Goal: Entertainment & Leisure: Browse casually

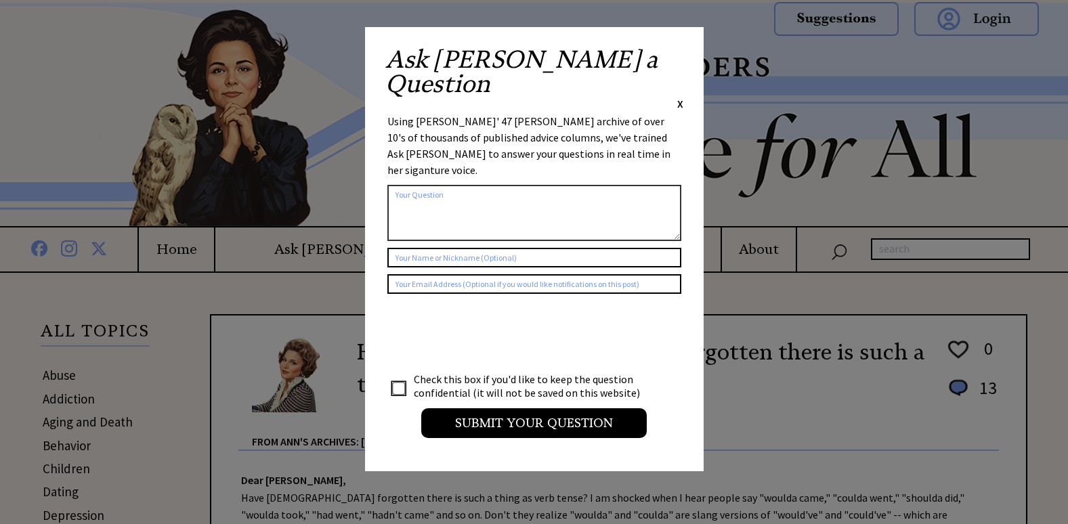
click at [677, 97] on span "X" at bounding box center [680, 104] width 6 height 14
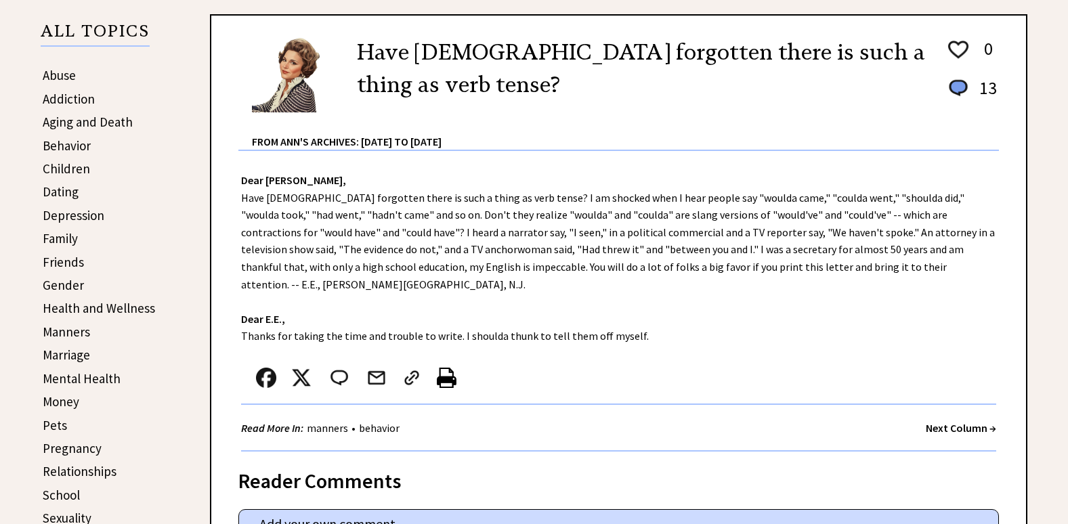
scroll to position [339, 0]
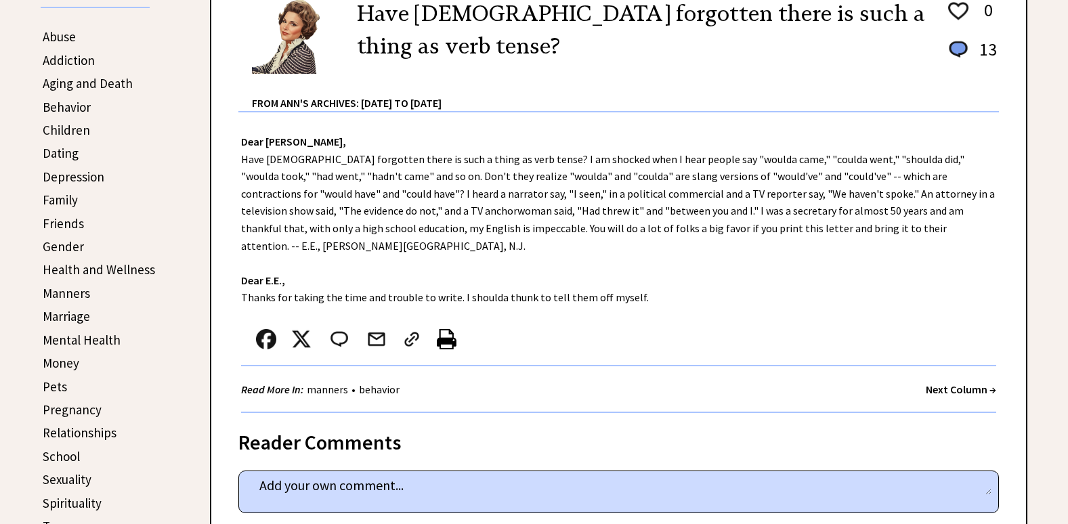
click at [942, 383] on strong "Next Column →" at bounding box center [961, 390] width 70 height 14
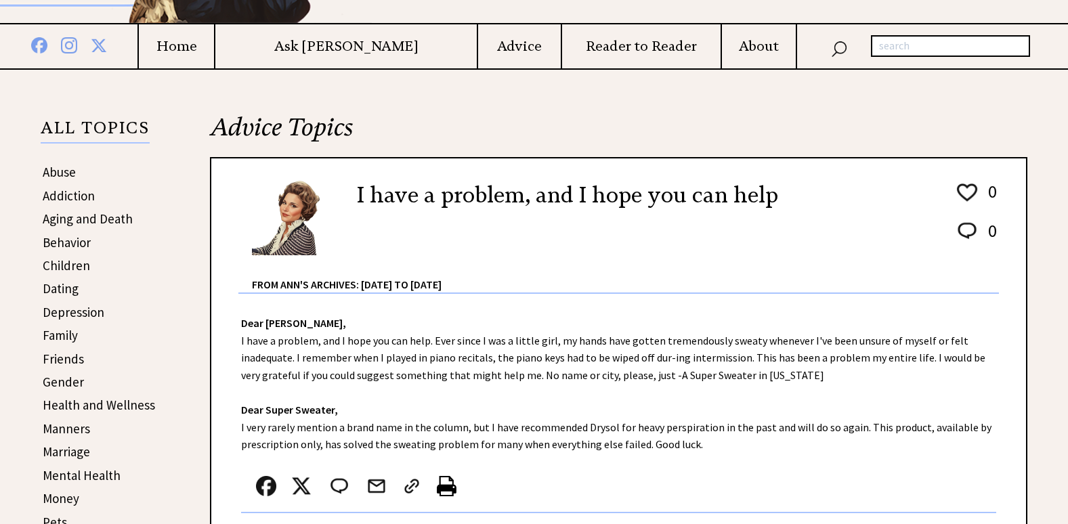
scroll to position [271, 0]
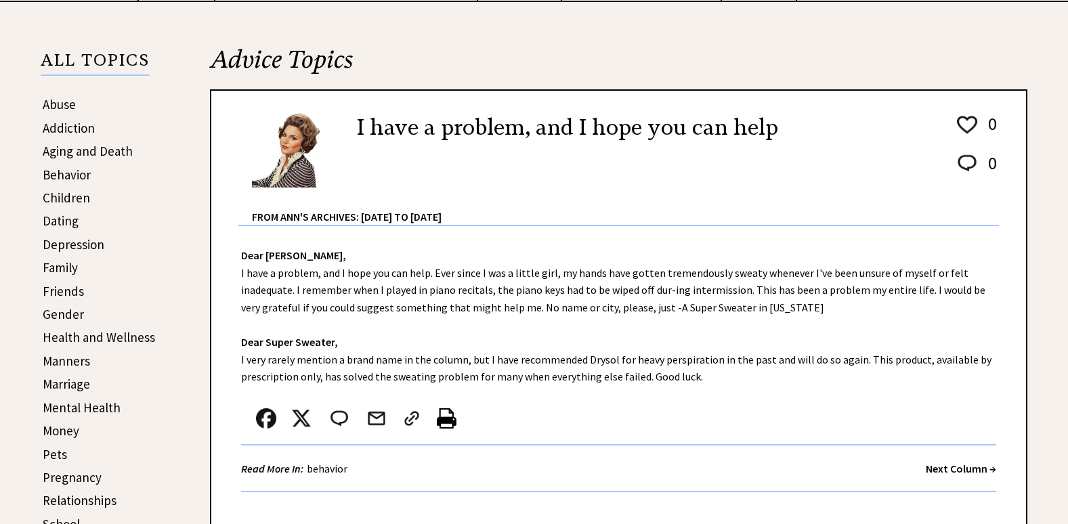
click at [938, 473] on strong "Next Column →" at bounding box center [961, 469] width 70 height 14
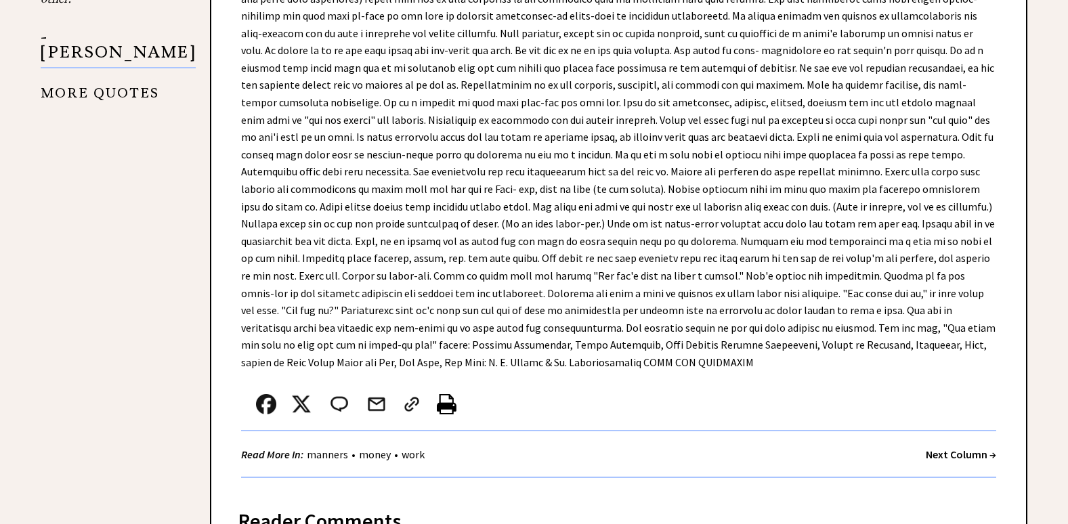
scroll to position [1354, 0]
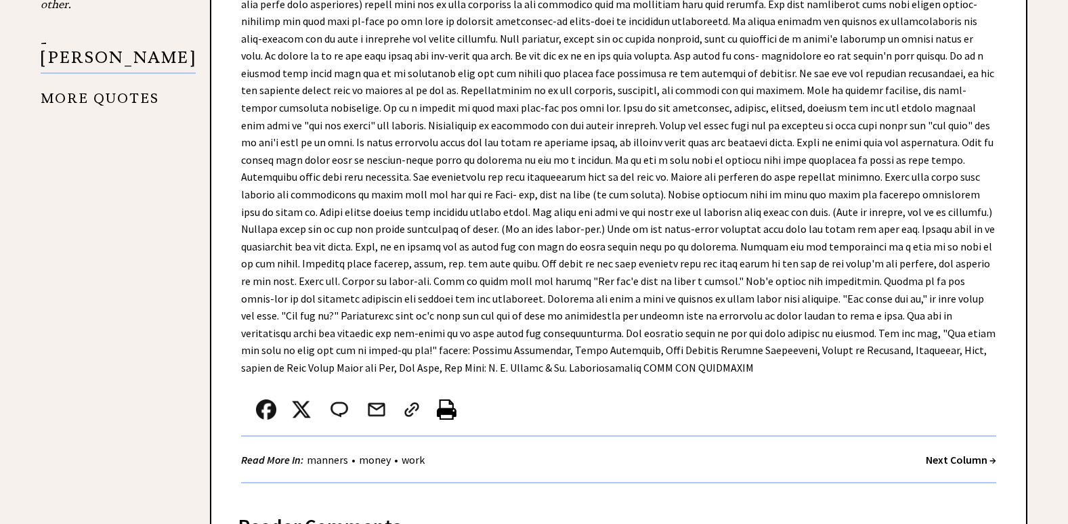
click at [962, 453] on strong "Next Column →" at bounding box center [961, 460] width 70 height 14
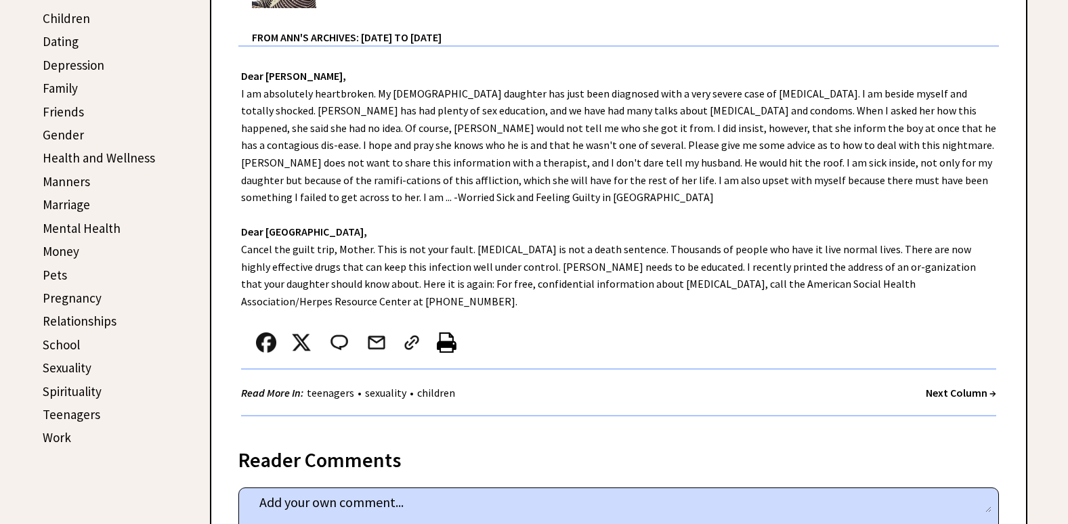
scroll to position [474, 0]
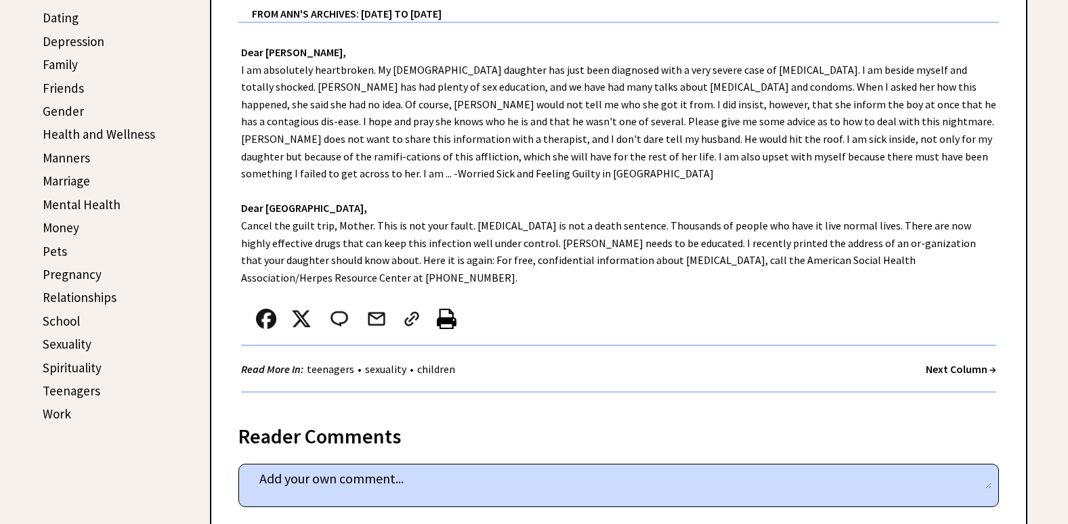
click at [951, 362] on strong "Next Column →" at bounding box center [961, 369] width 70 height 14
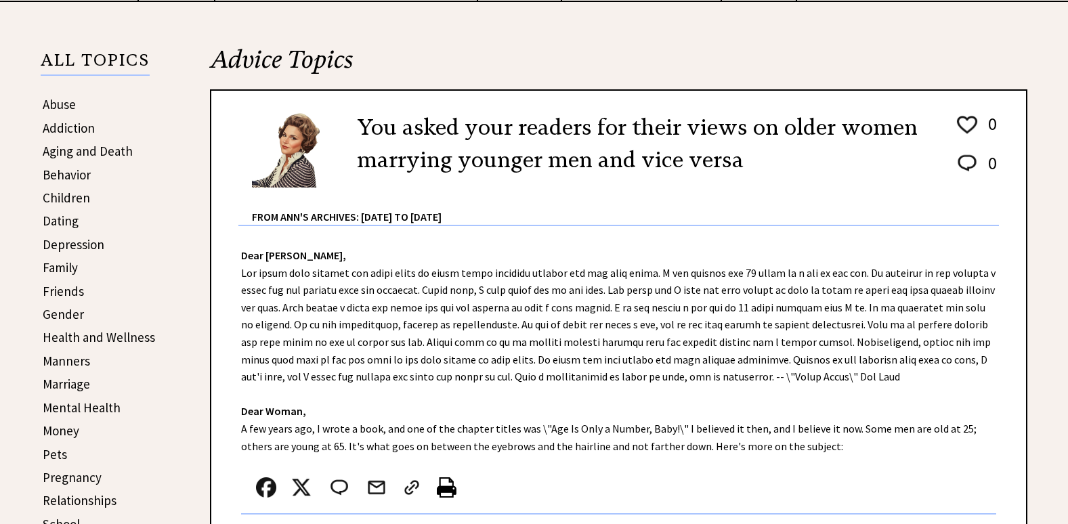
scroll to position [339, 0]
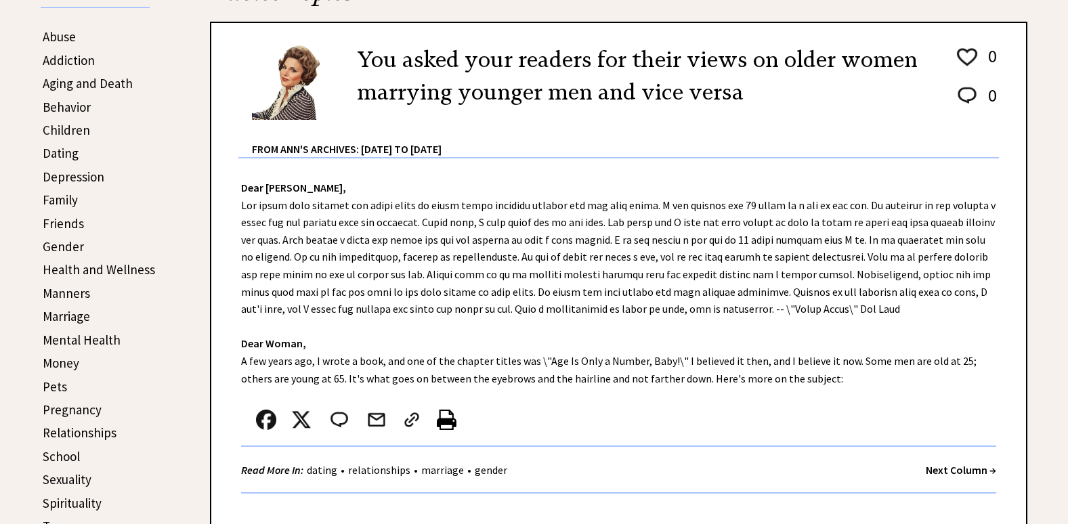
click at [938, 468] on strong "Next Column →" at bounding box center [961, 470] width 70 height 14
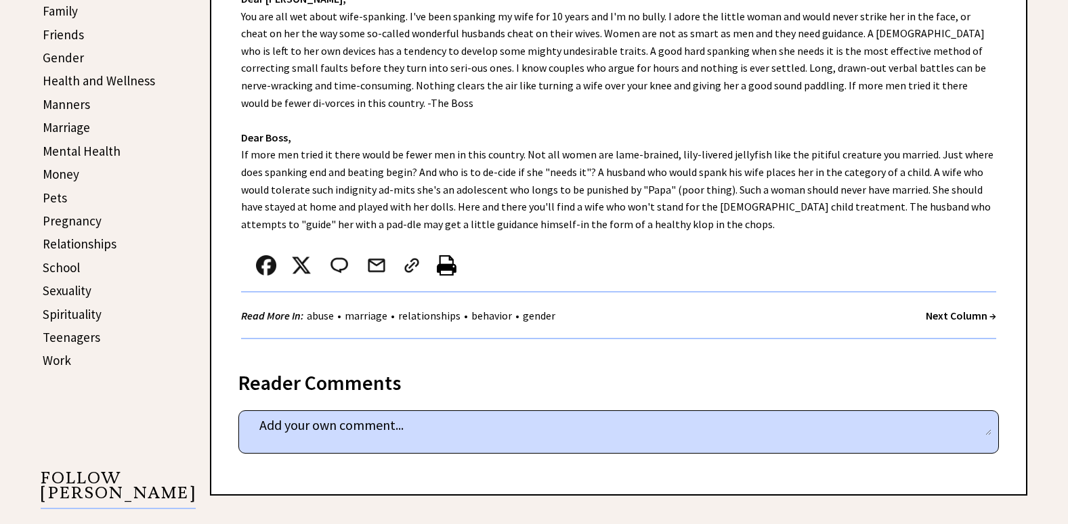
scroll to position [542, 0]
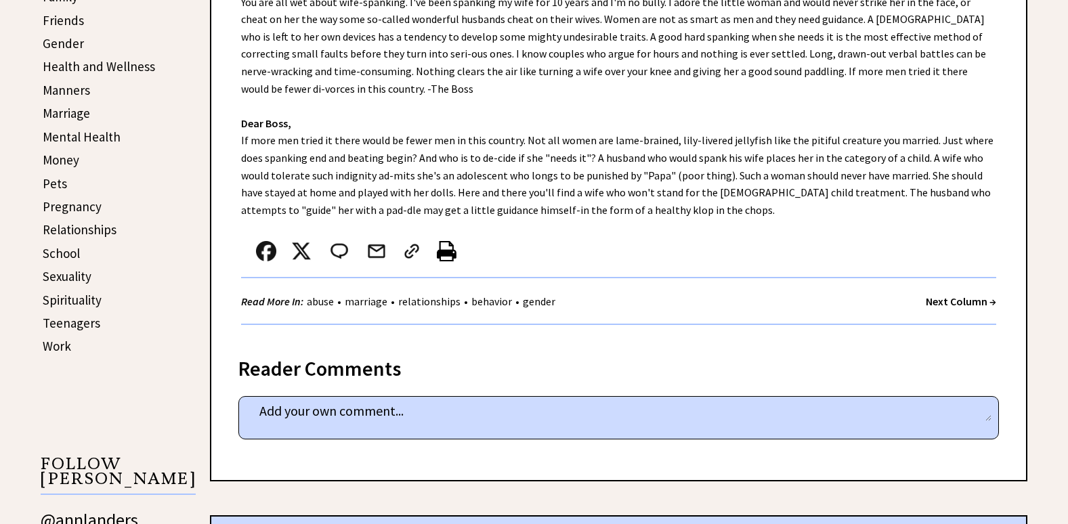
click at [944, 304] on strong "Next Column →" at bounding box center [961, 302] width 70 height 14
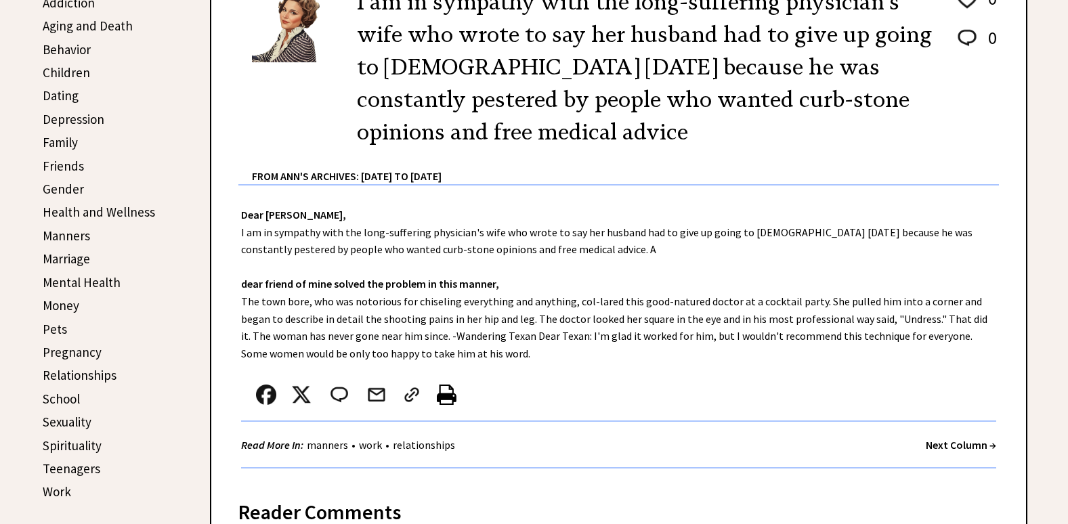
scroll to position [406, 0]
